Goal: Transaction & Acquisition: Purchase product/service

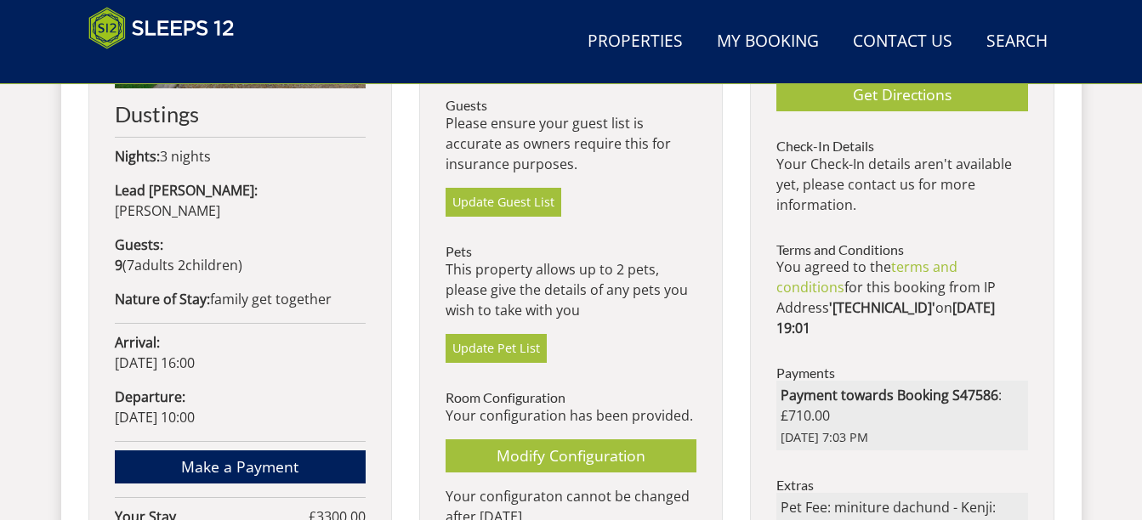
scroll to position [1017, 0]
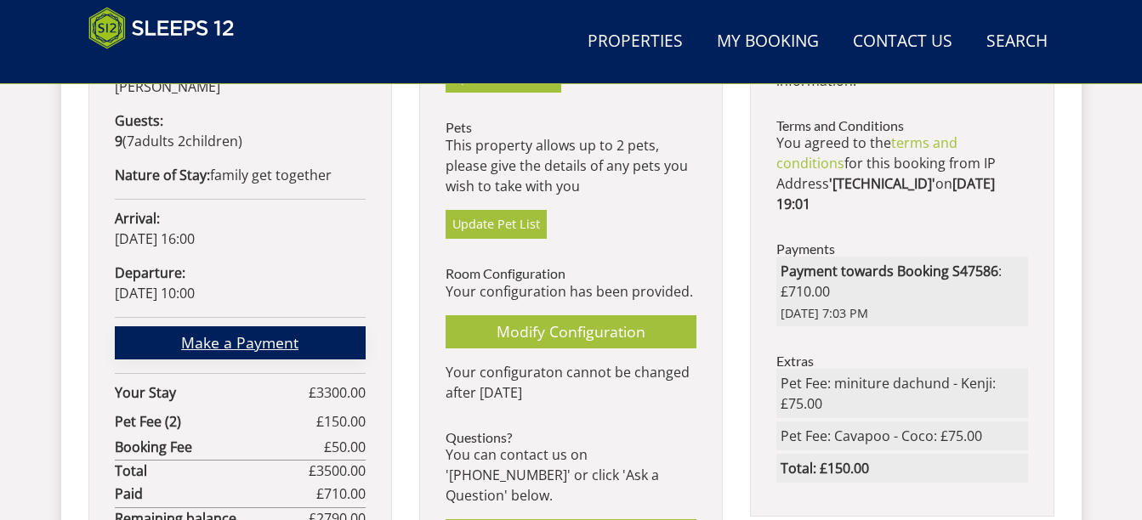
click at [227, 326] on link "Make a Payment" at bounding box center [240, 342] width 251 height 33
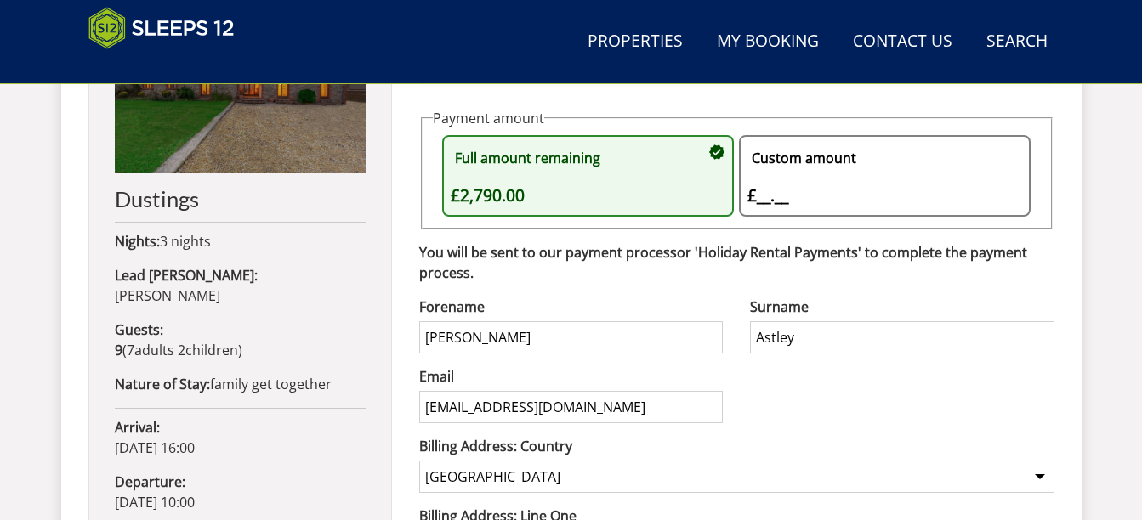
scroll to position [829, 0]
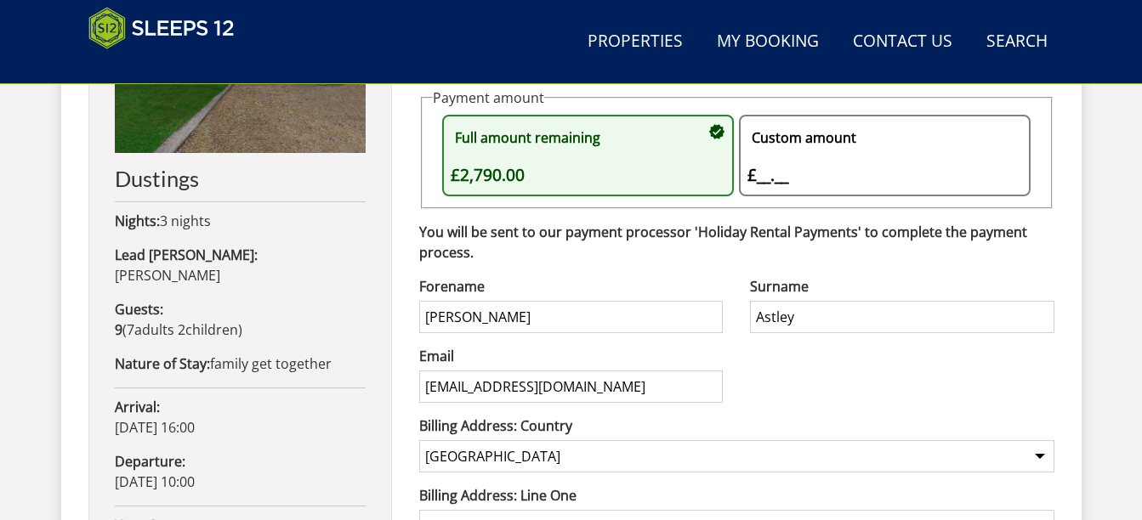
click at [776, 174] on div "Custom amount £__.__ £" at bounding box center [876, 155] width 258 height 65
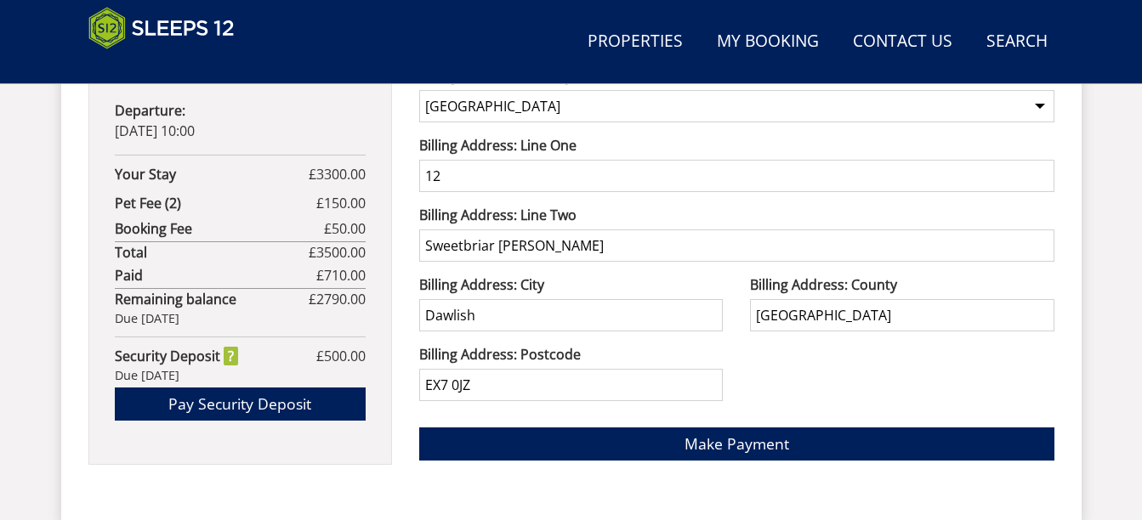
scroll to position [1187, 0]
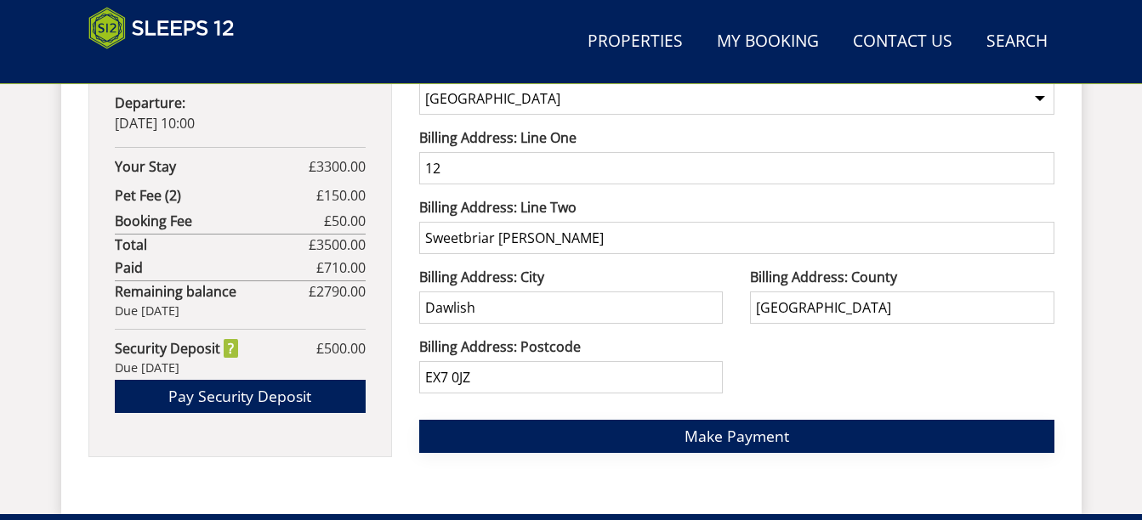
type input "1000"
click at [705, 434] on span "Make Payment" at bounding box center [736, 436] width 105 height 20
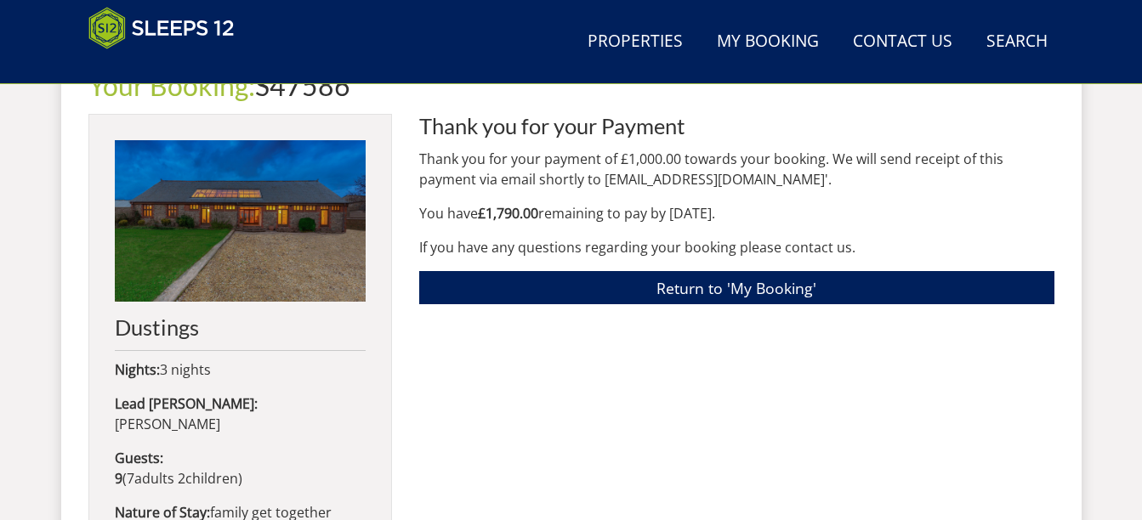
scroll to position [629, 0]
